Goal: Check status: Check status

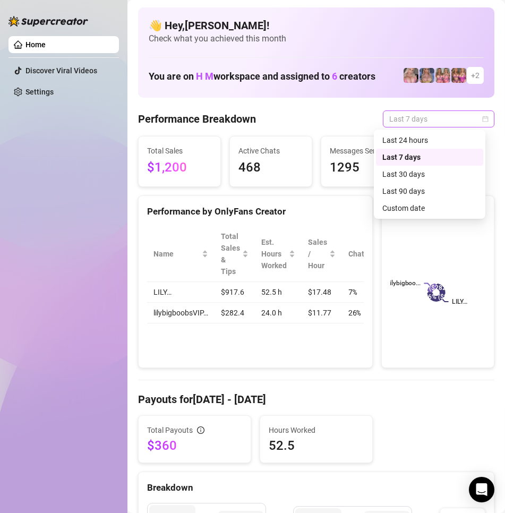
click at [479, 118] on div "Last 7 days" at bounding box center [439, 119] width 112 height 17
click at [413, 208] on div "Custom date" at bounding box center [430, 208] width 95 height 12
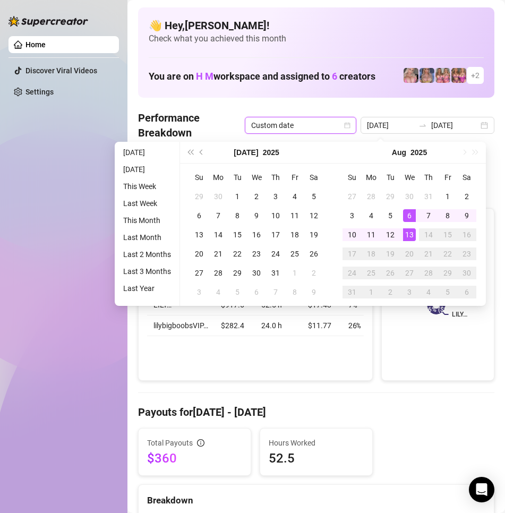
type input "[DATE]"
click at [410, 235] on div "13" at bounding box center [409, 234] width 13 height 13
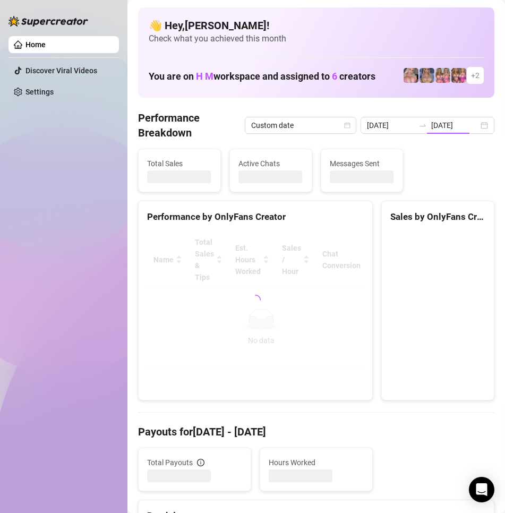
type input "[DATE]"
